Goal: Find specific page/section: Find specific page/section

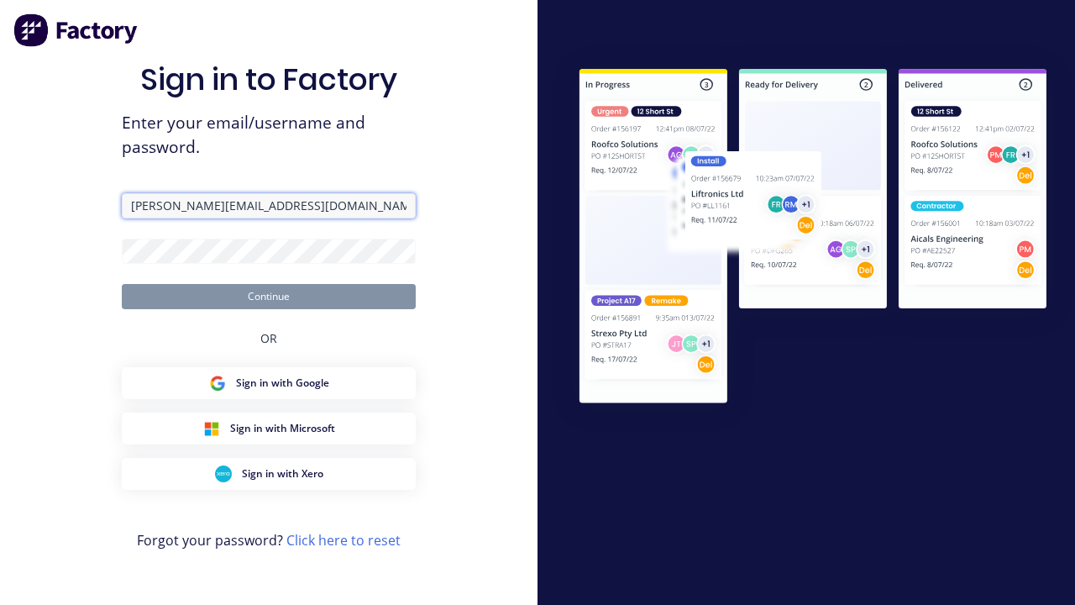
type input "[PERSON_NAME][EMAIL_ADDRESS][DOMAIN_NAME]"
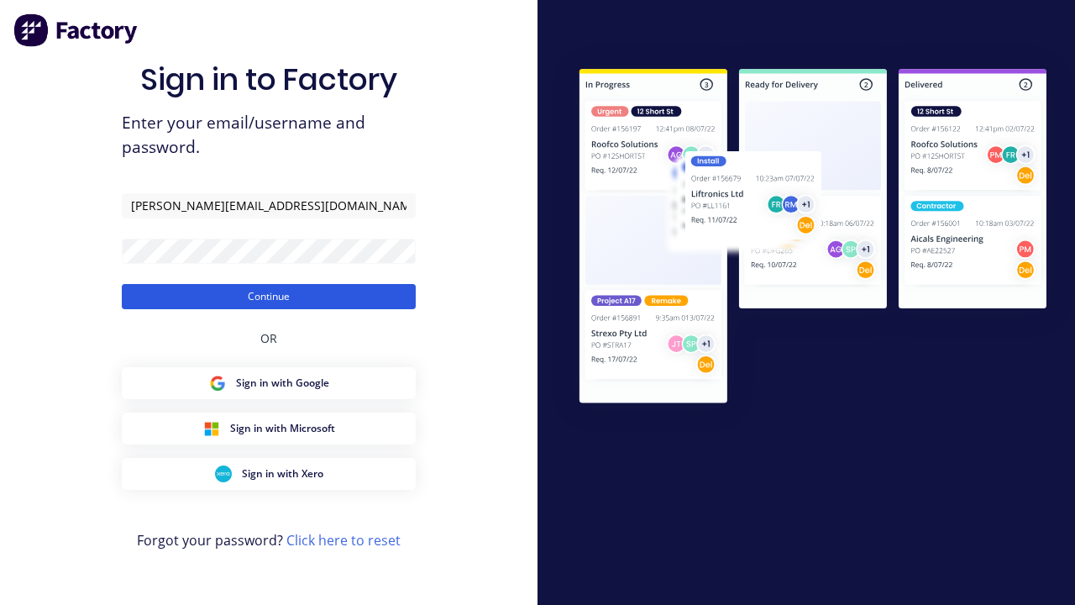
click at [269, 296] on button "Continue" at bounding box center [269, 296] width 294 height 25
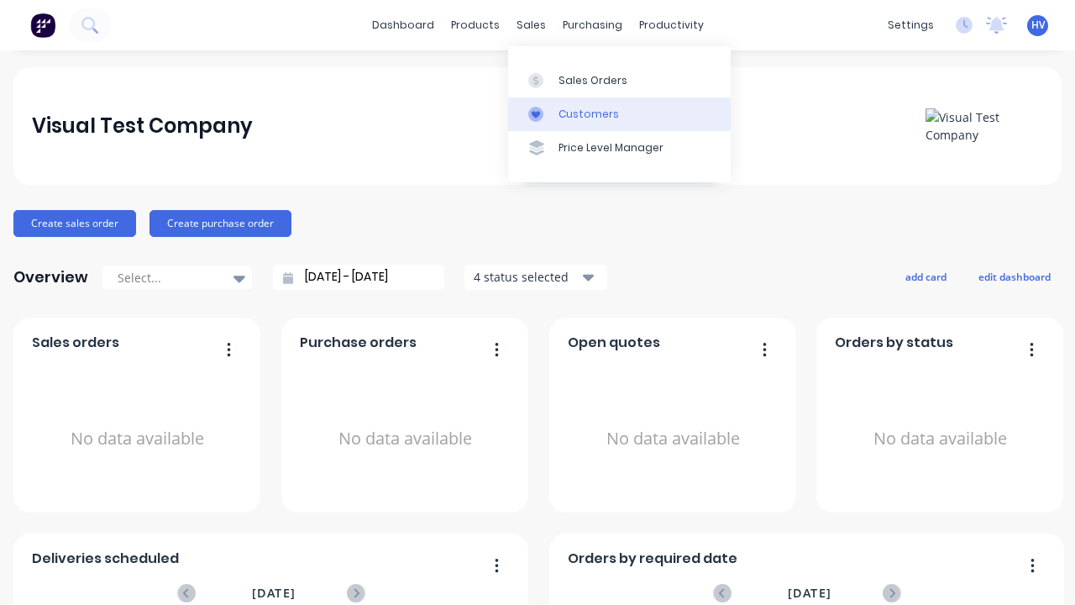
click at [619, 113] on link "Customers" at bounding box center [619, 114] width 223 height 34
